Goal: Task Accomplishment & Management: Manage account settings

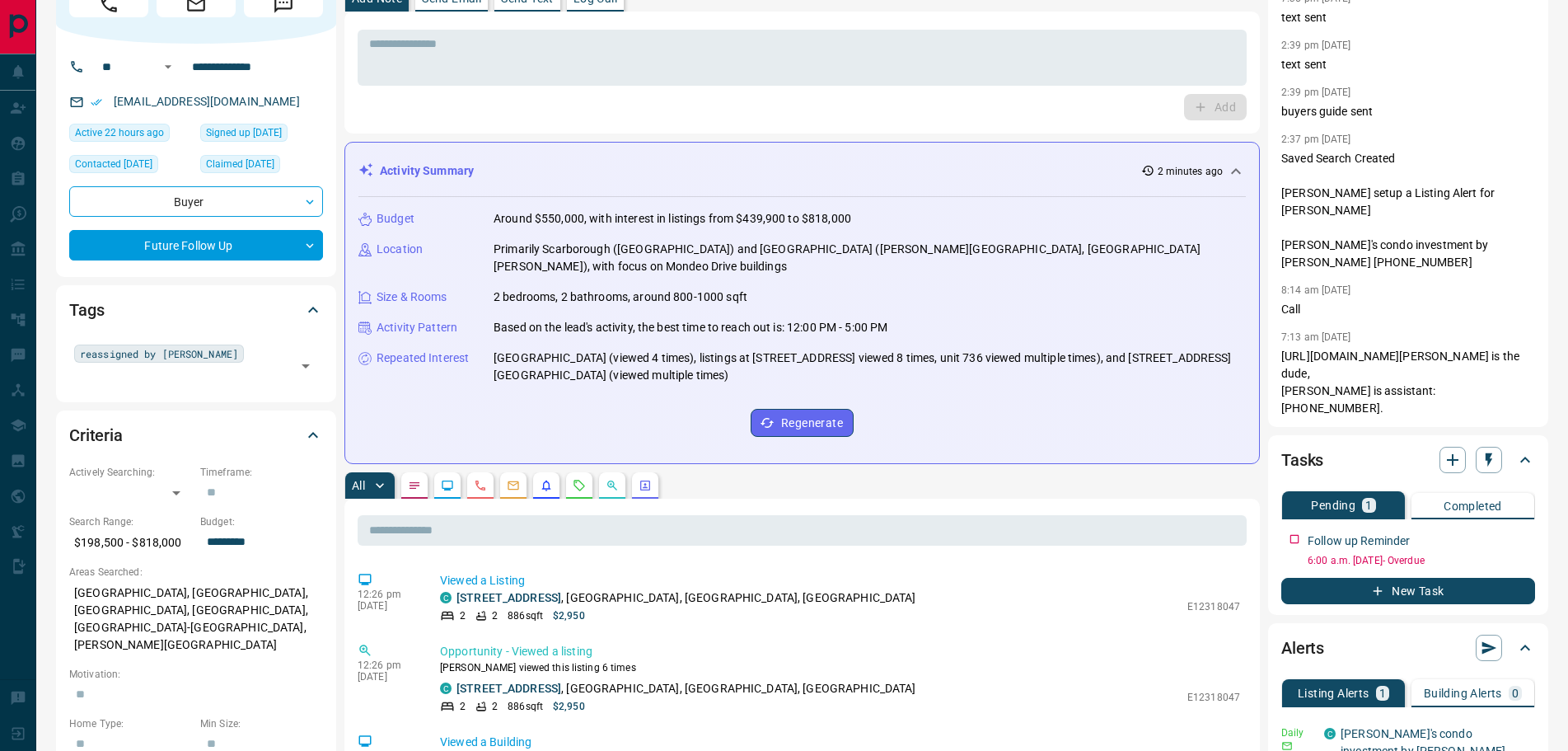
scroll to position [83, 0]
click at [416, 478] on button "button" at bounding box center [414, 486] width 26 height 26
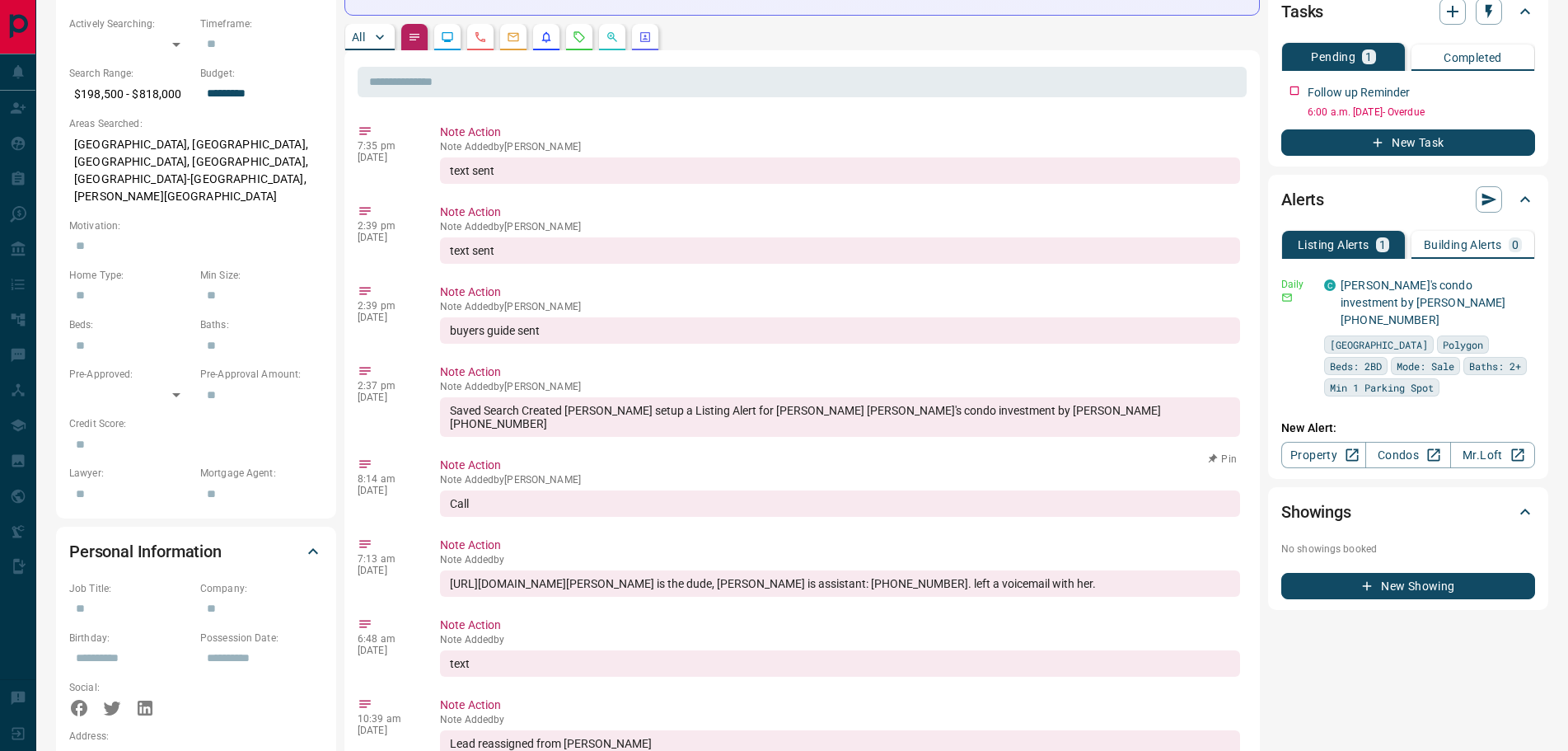
scroll to position [660, 0]
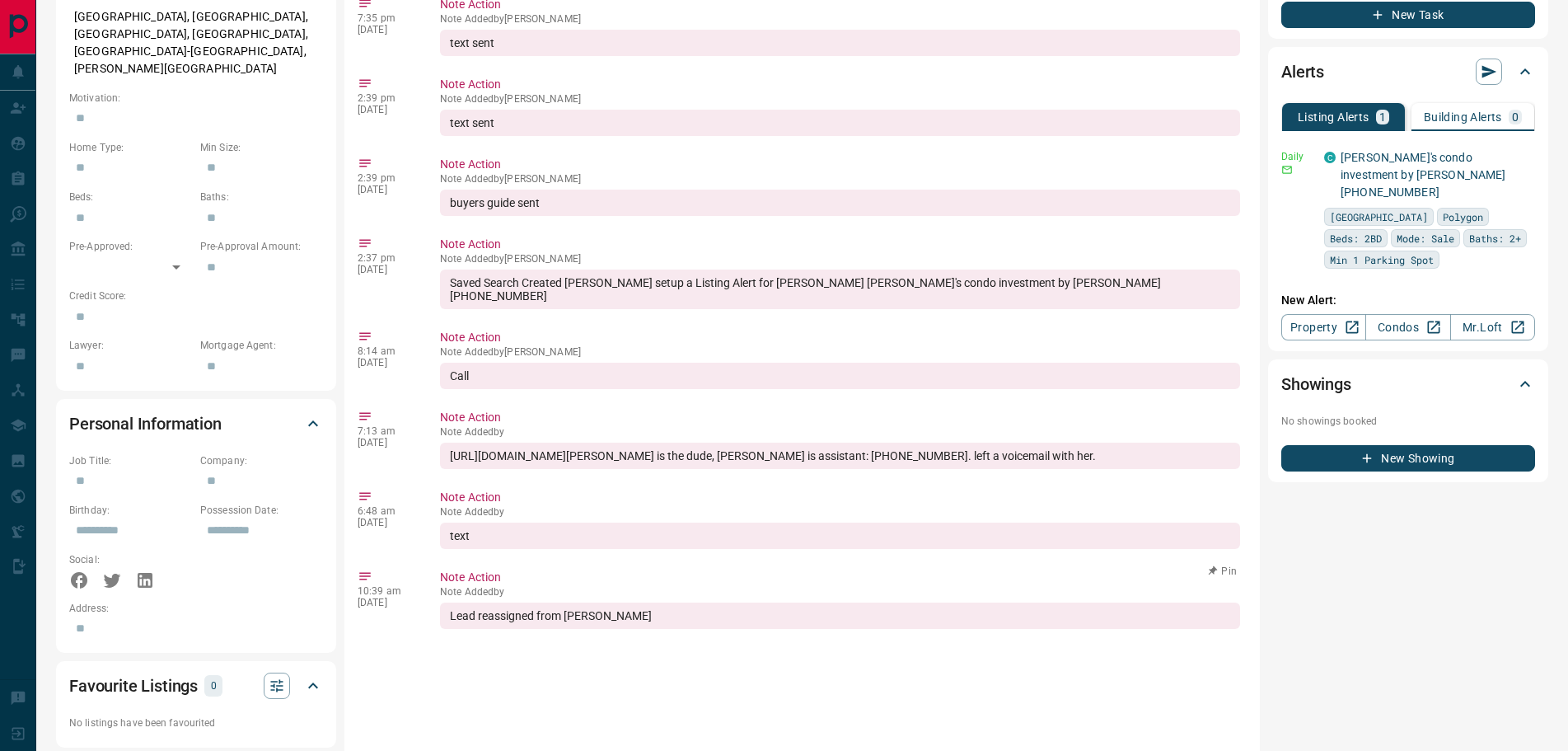
drag, startPoint x: 698, startPoint y: 589, endPoint x: 564, endPoint y: 589, distance: 134.0
click at [564, 602] on div "Lead reassigned from [PERSON_NAME]" at bounding box center [840, 615] width 800 height 26
copy div "[PERSON_NAME]"
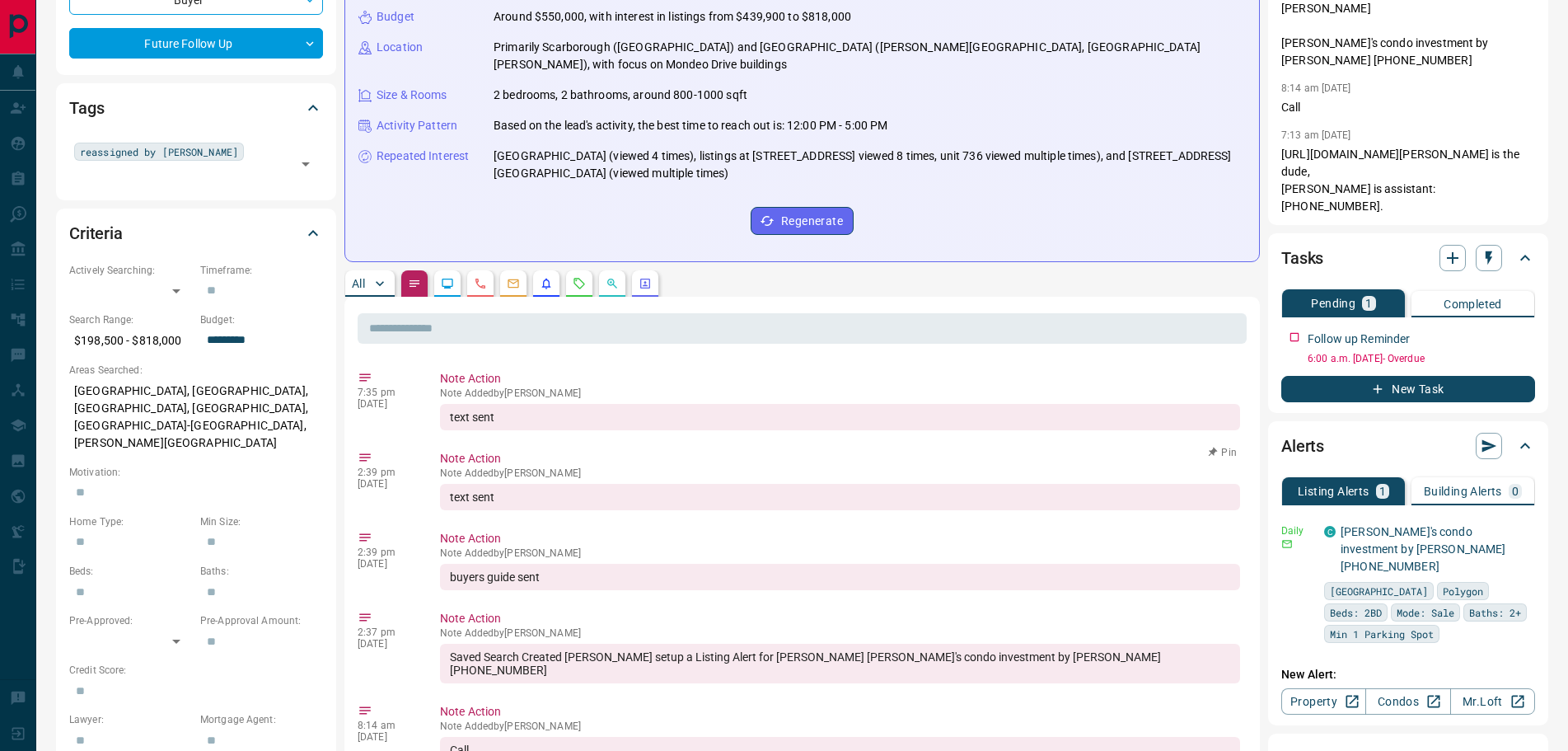
scroll to position [248, 0]
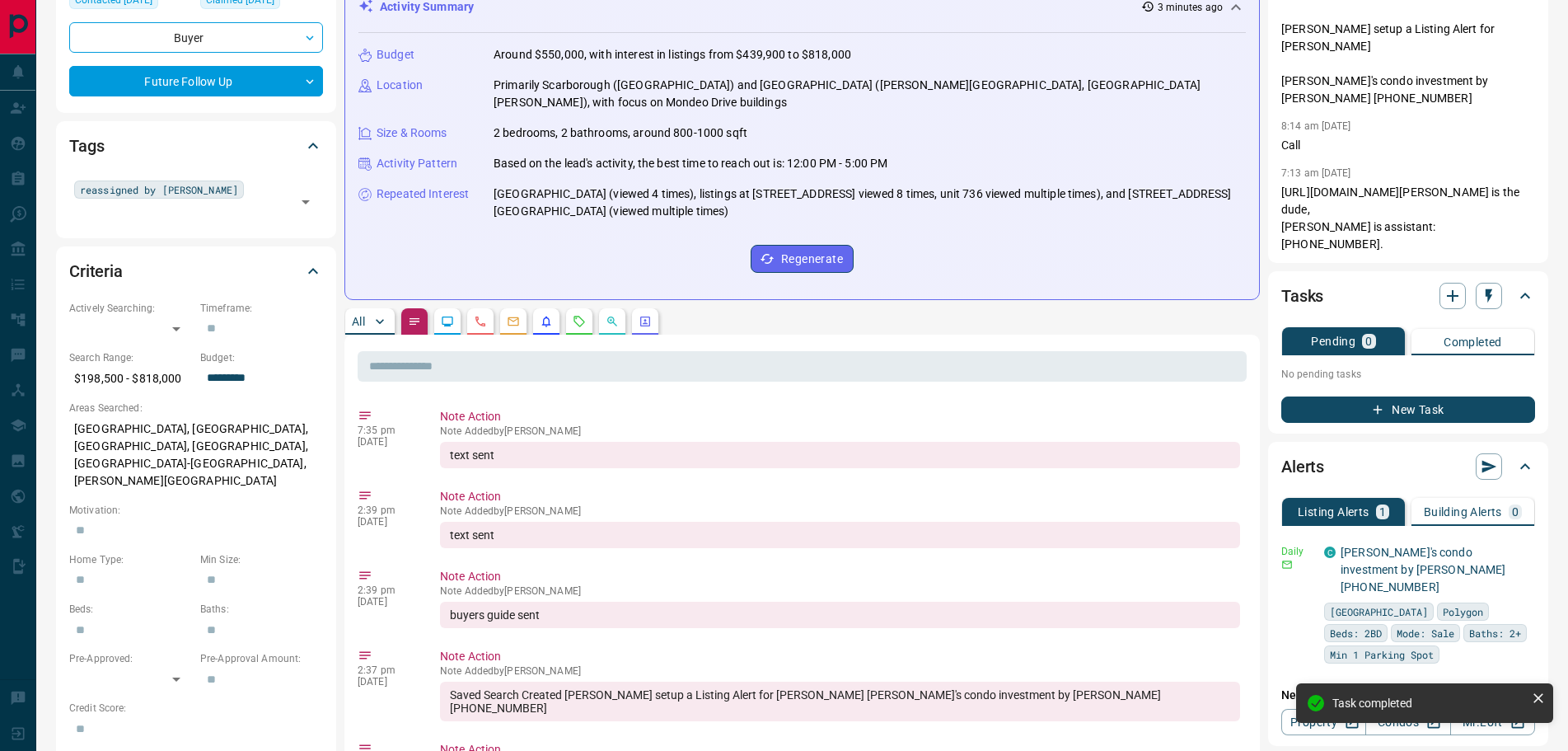
click at [365, 316] on p "All" at bounding box center [358, 321] width 14 height 12
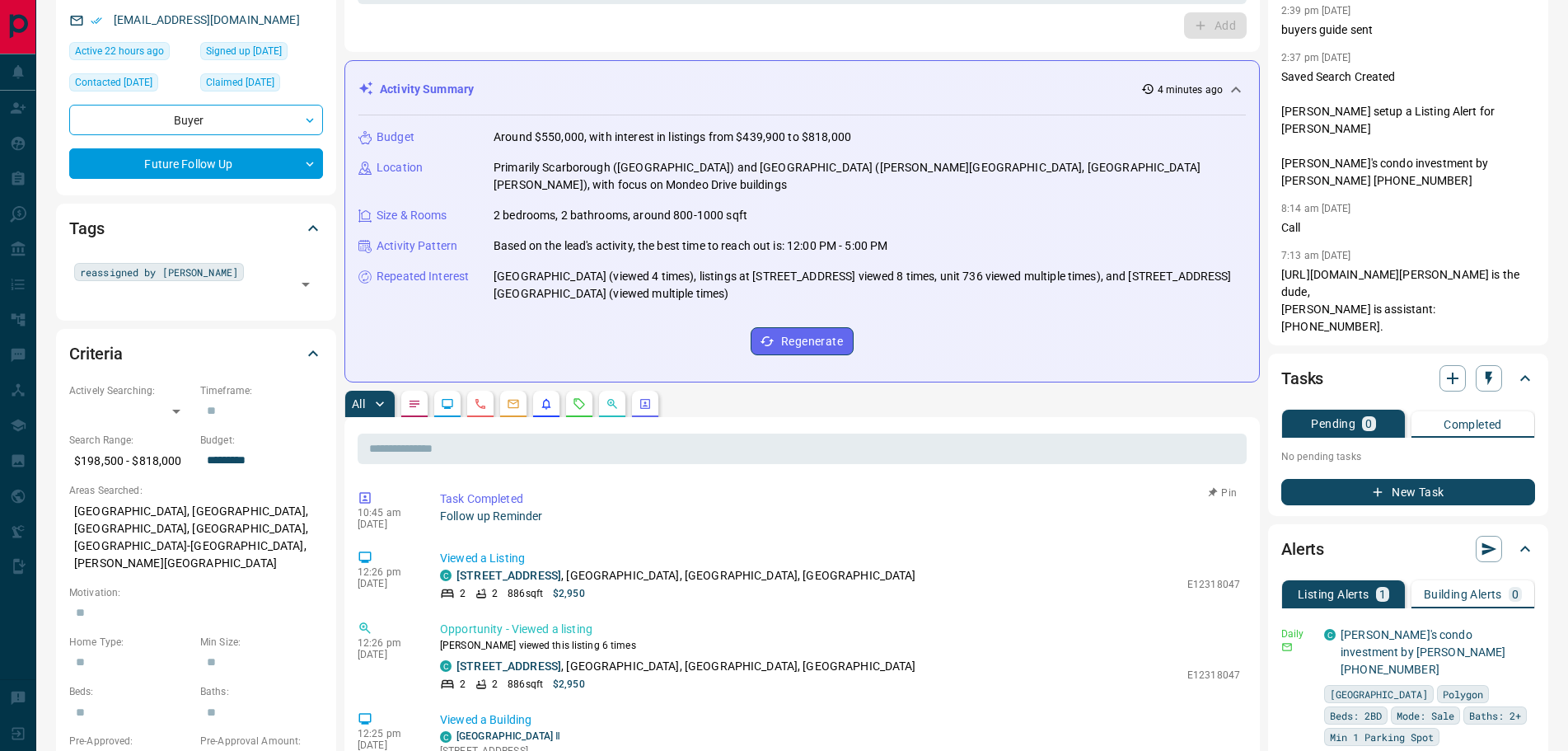
scroll to position [0, 0]
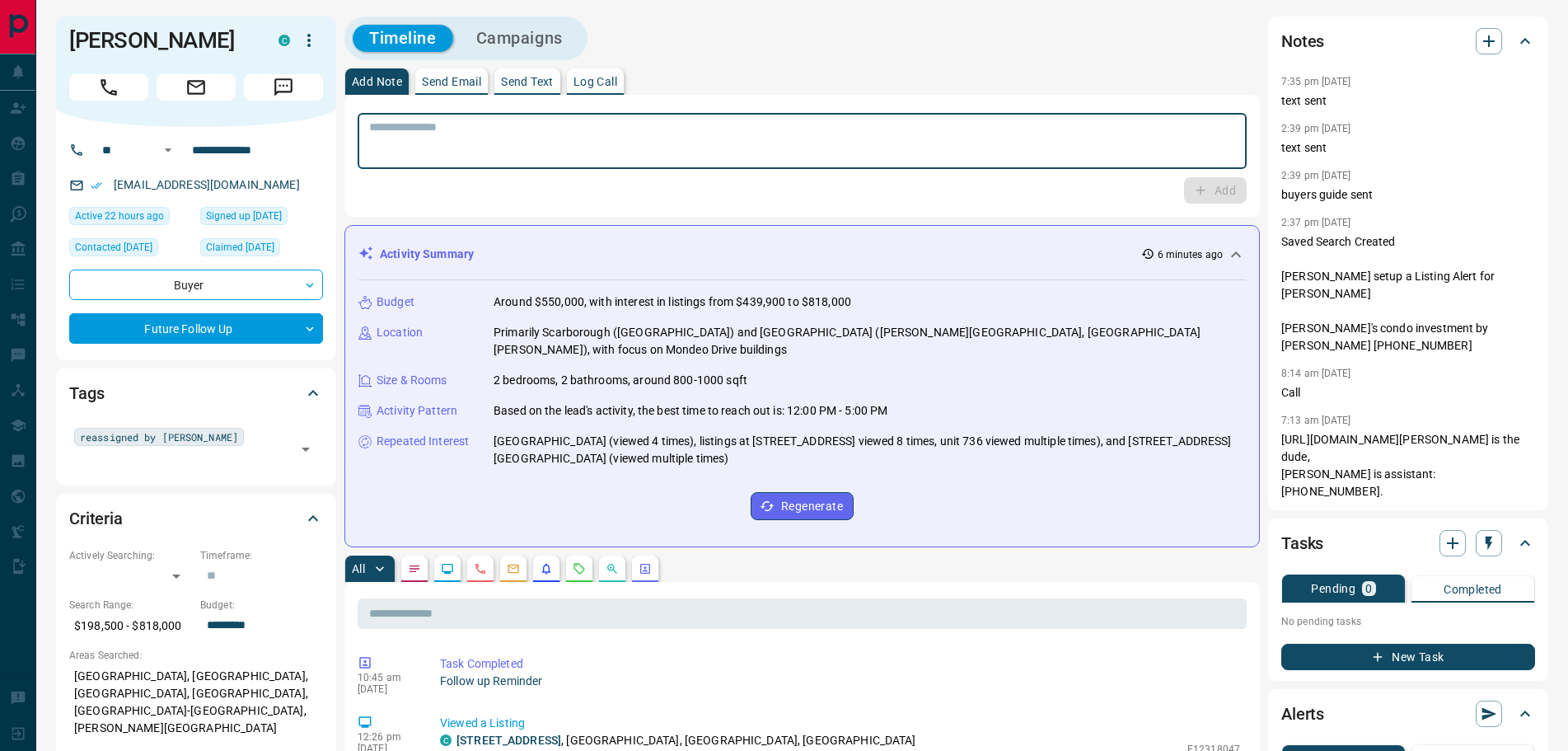
click at [507, 136] on textarea at bounding box center [802, 141] width 866 height 42
type textarea "**********"
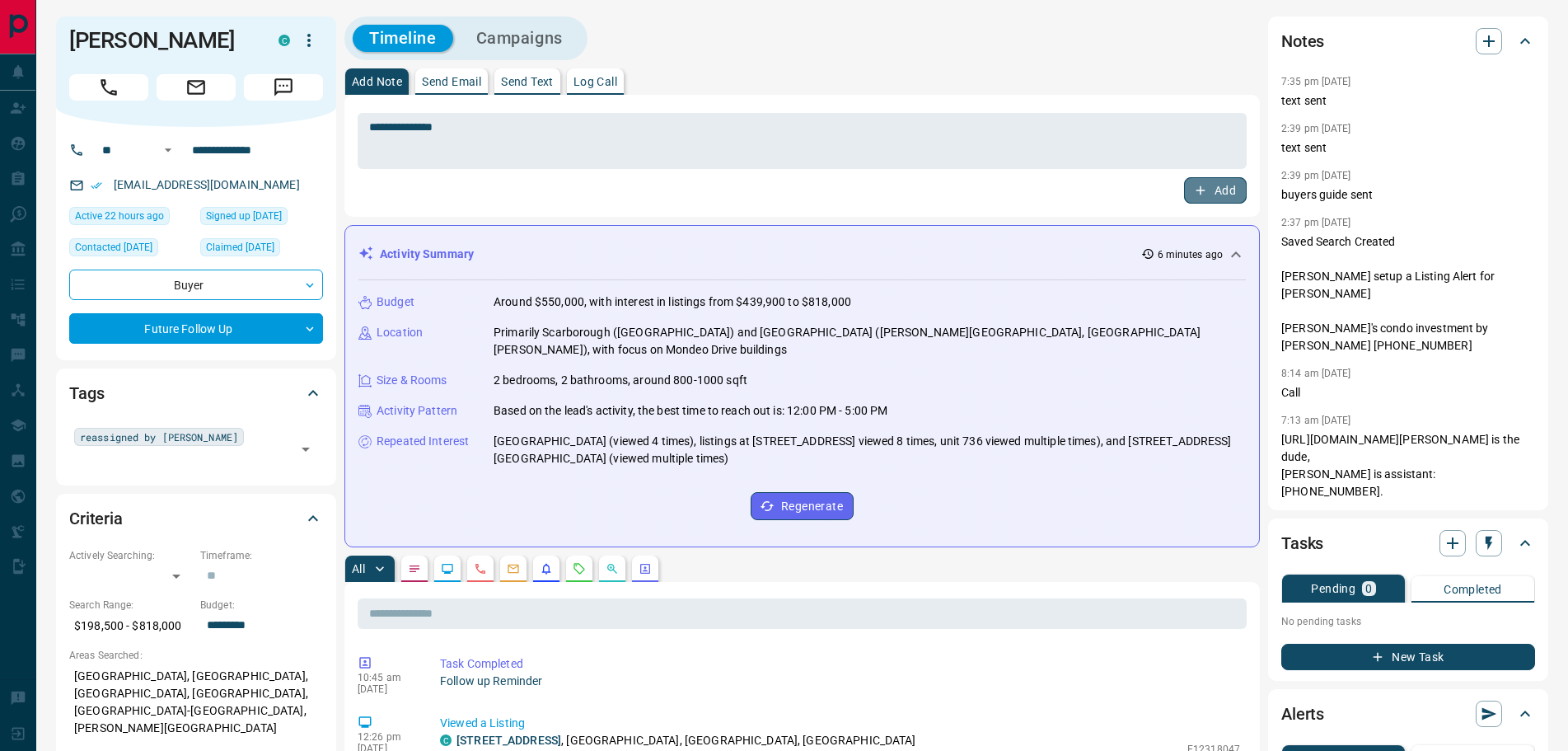
click at [1221, 194] on button "Add" at bounding box center [1216, 190] width 63 height 26
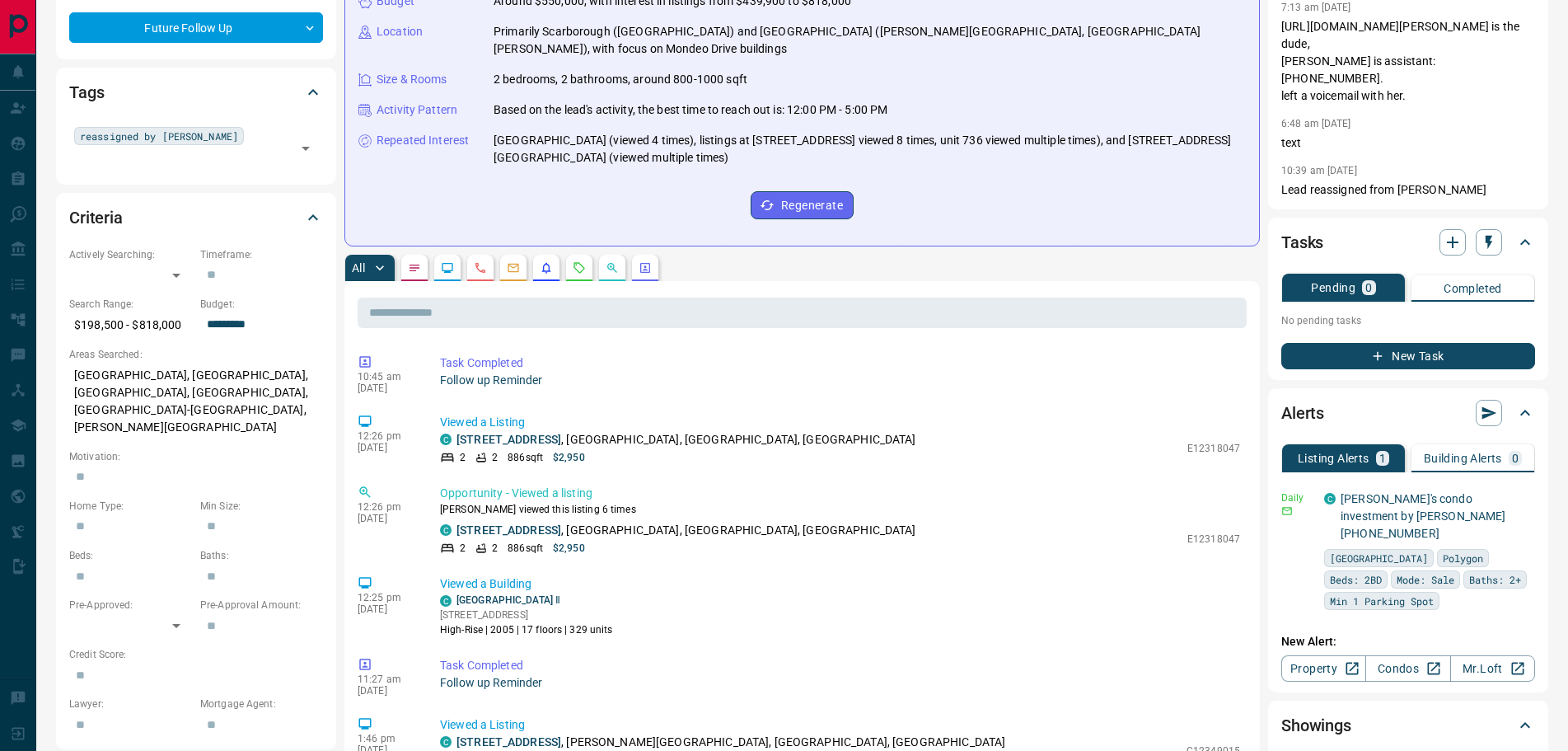
scroll to position [330, 0]
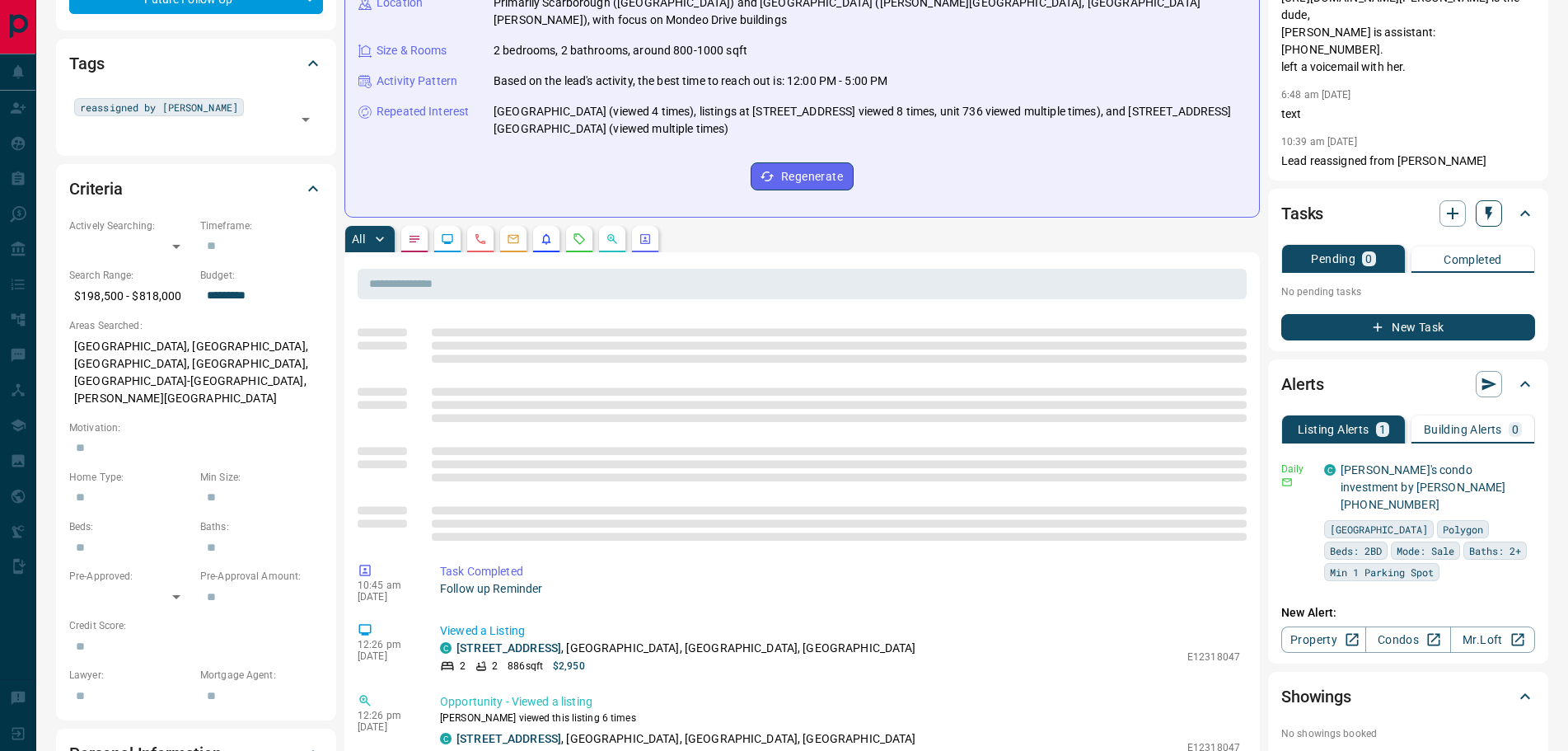
click at [1489, 213] on icon "button" at bounding box center [1489, 214] width 6 height 14
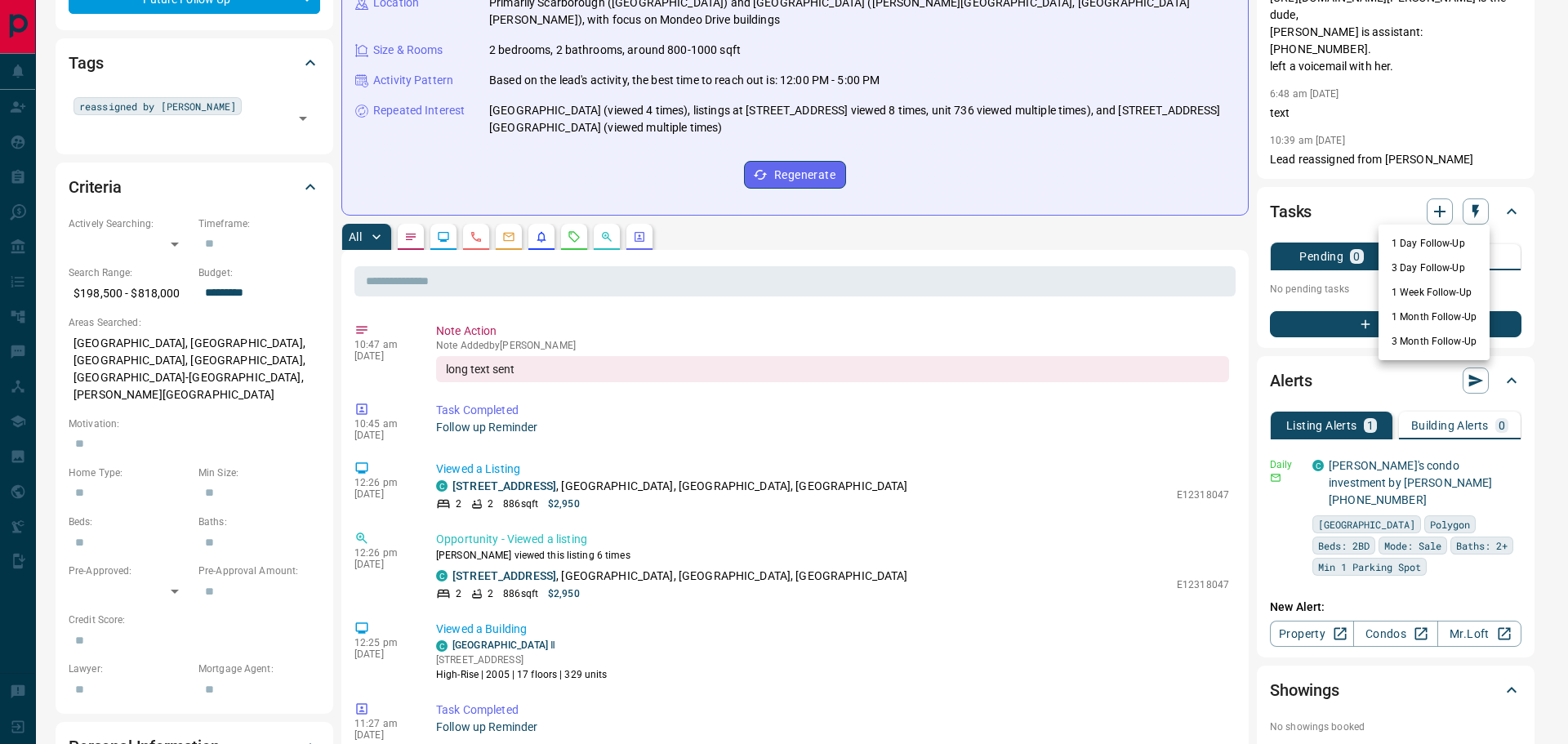
drag, startPoint x: 1409, startPoint y: 342, endPoint x: 1030, endPoint y: 411, distance: 385.2
click at [1408, 342] on li "3 Month Follow-Up" at bounding box center [1434, 341] width 111 height 24
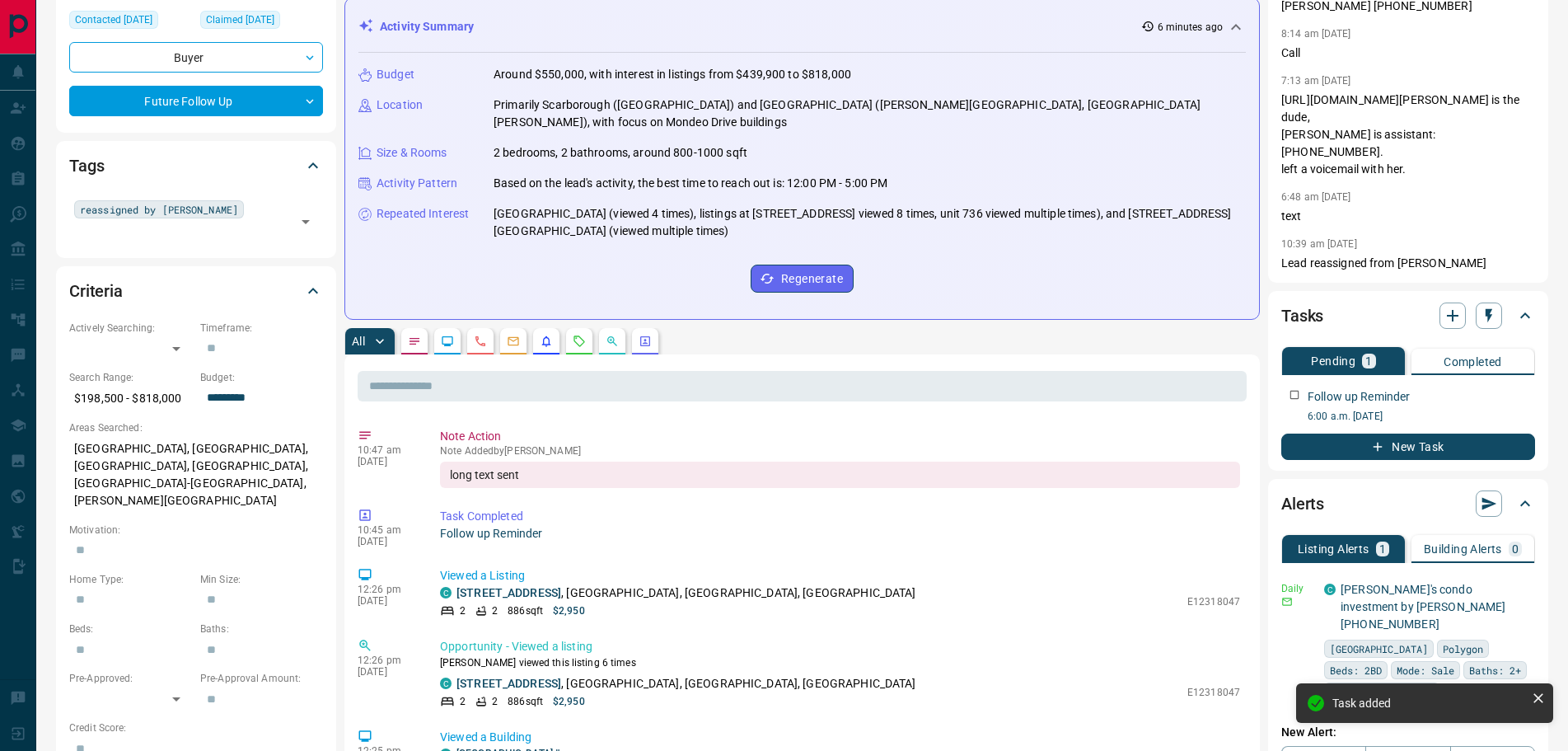
scroll to position [0, 0]
